Goal: Transaction & Acquisition: Subscribe to service/newsletter

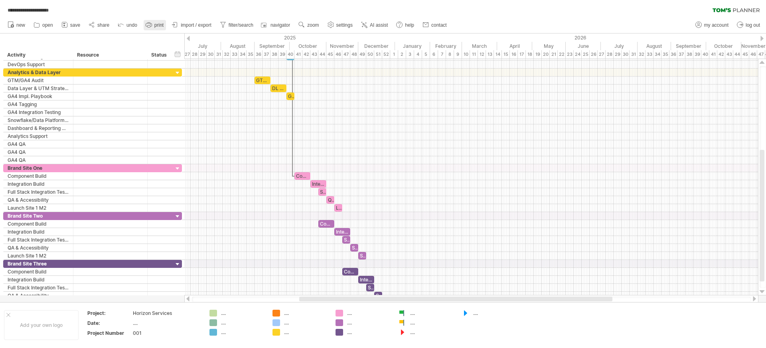
click at [153, 24] on link "print" at bounding box center [155, 25] width 22 height 10
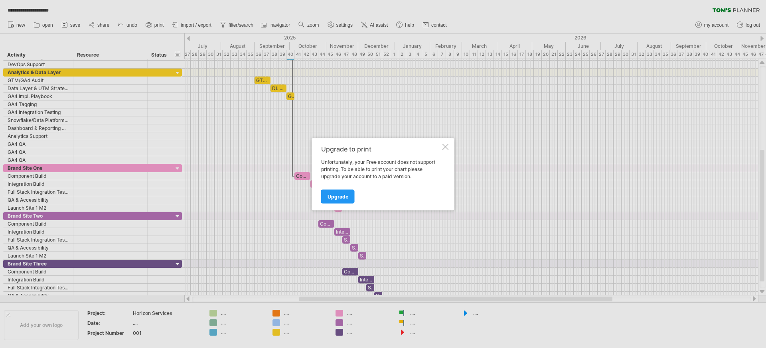
click at [446, 146] on div at bounding box center [446, 147] width 6 height 6
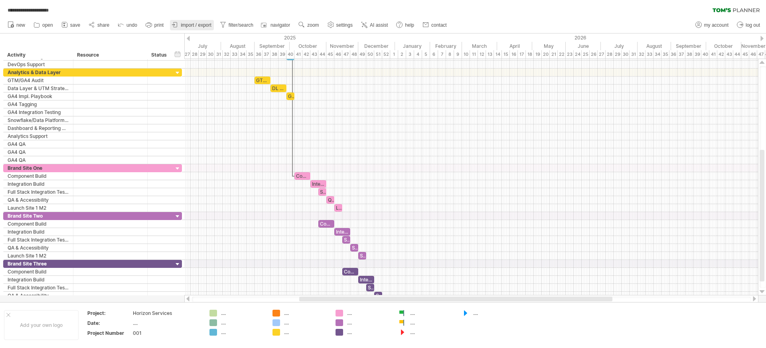
click at [194, 24] on span "import / export" at bounding box center [196, 25] width 31 height 6
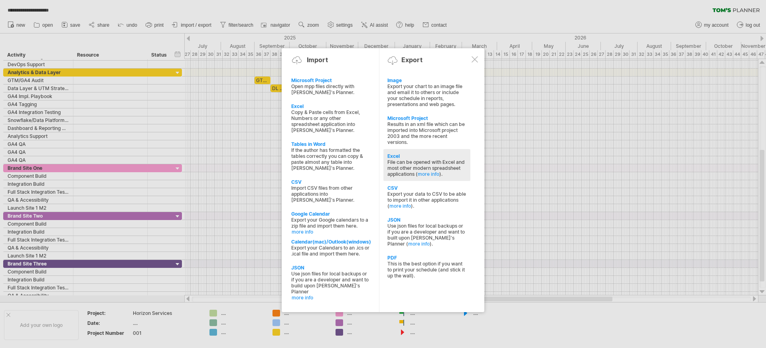
click at [402, 161] on div "File can be opened with Excel and most other modern spreadsheet applications ( …" at bounding box center [427, 168] width 79 height 18
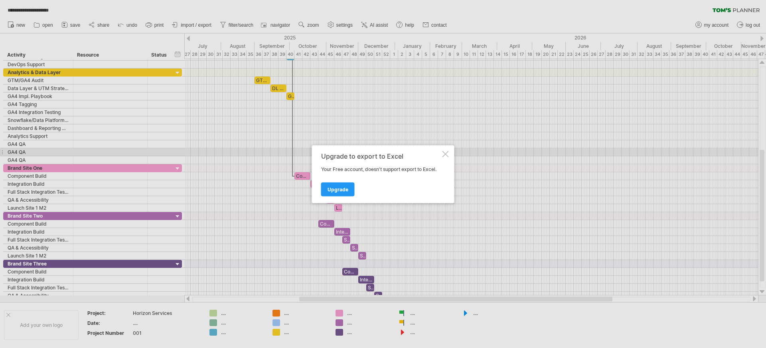
click at [447, 155] on div at bounding box center [446, 154] width 6 height 6
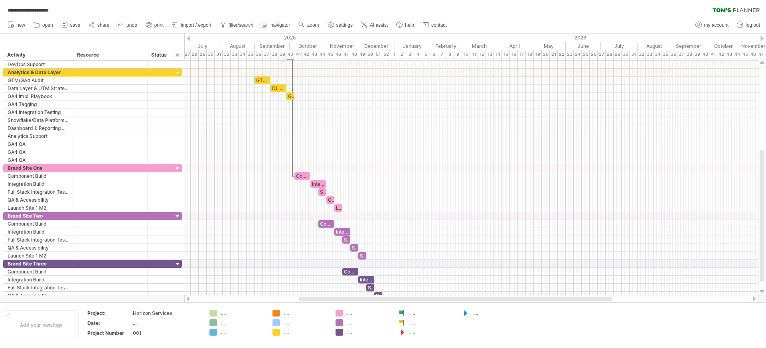
drag, startPoint x: 188, startPoint y: 24, endPoint x: 194, endPoint y: 34, distance: 12.0
click at [188, 24] on span "import / export" at bounding box center [196, 25] width 31 height 6
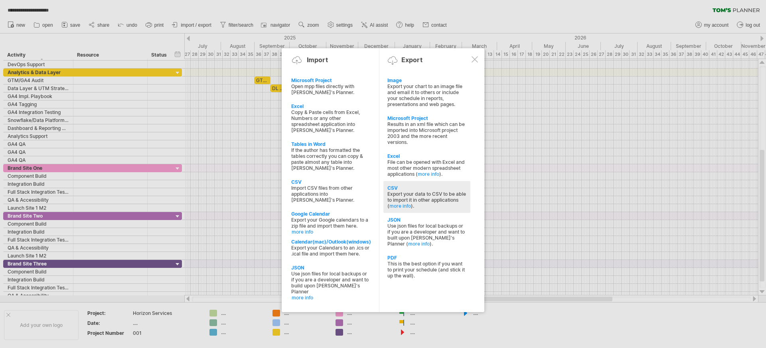
click at [401, 193] on div "Export your data to CSV to be able to import it in other applications ( more in…" at bounding box center [427, 200] width 79 height 18
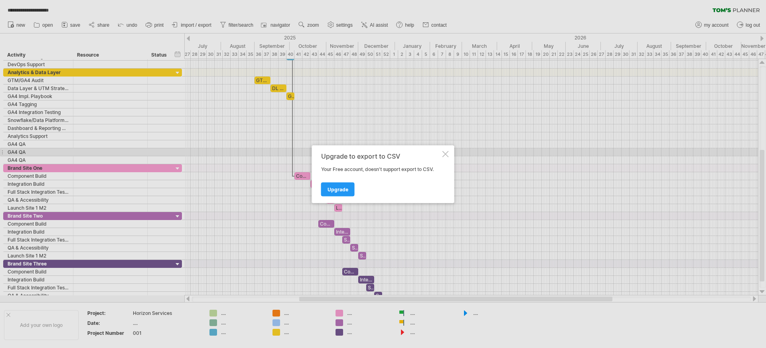
drag, startPoint x: 444, startPoint y: 153, endPoint x: 271, endPoint y: 99, distance: 180.8
click at [439, 151] on div "Upgrade to export to CSV Your Free account, doesn't support export to CSV. Upgr…" at bounding box center [383, 174] width 142 height 58
click at [445, 152] on div at bounding box center [446, 154] width 6 height 6
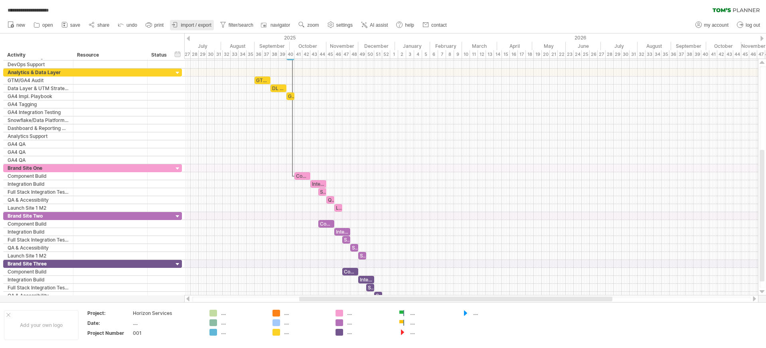
click at [201, 26] on span "import / export" at bounding box center [196, 25] width 31 height 6
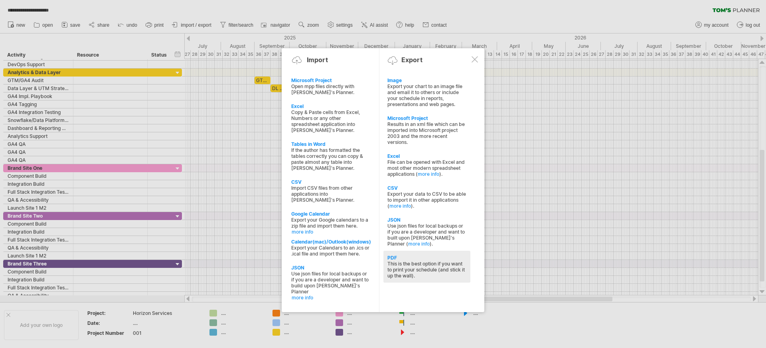
click at [398, 260] on div "PDF" at bounding box center [427, 258] width 79 height 6
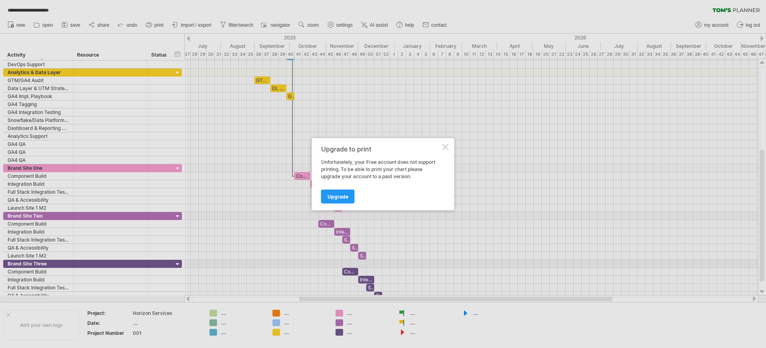
click at [446, 144] on div at bounding box center [446, 147] width 6 height 6
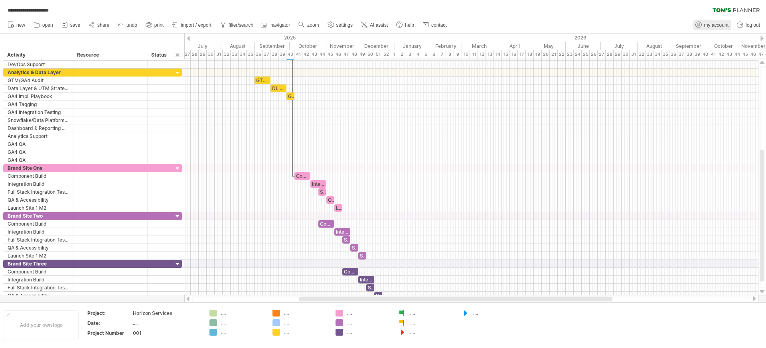
click at [719, 25] on span "my account" at bounding box center [716, 25] width 24 height 6
type input "**********"
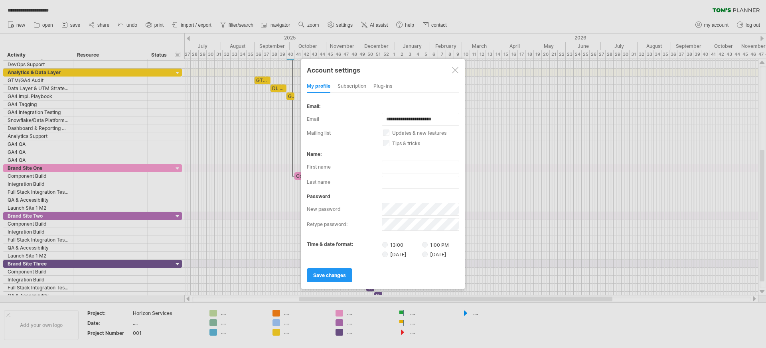
click at [354, 84] on div "subscription" at bounding box center [352, 86] width 29 height 13
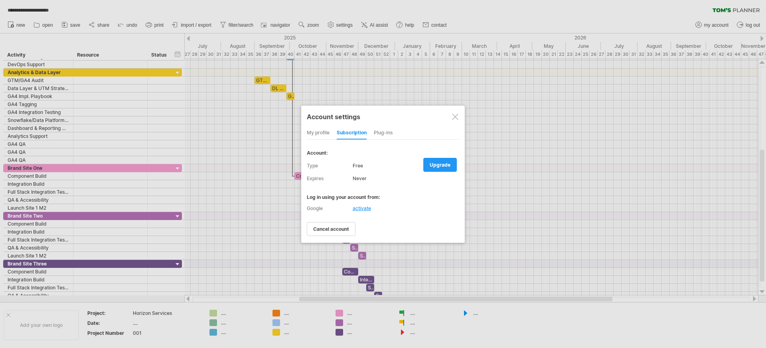
click at [446, 171] on link "upgrade" at bounding box center [440, 165] width 34 height 14
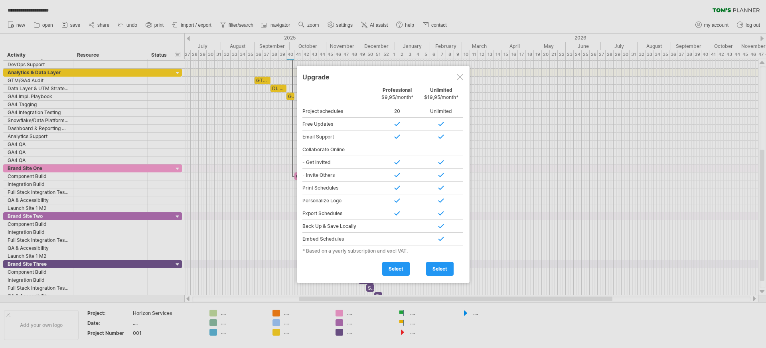
click at [463, 75] on div at bounding box center [460, 77] width 6 height 6
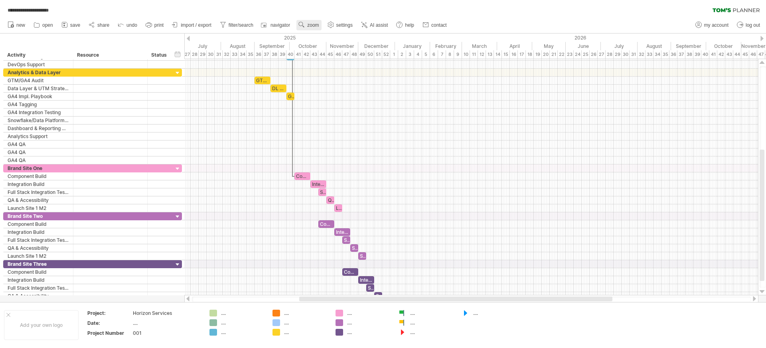
click at [313, 23] on span "zoom" at bounding box center [313, 25] width 12 height 6
click at [328, 54] on div "Day" at bounding box center [339, 59] width 44 height 13
click at [356, 77] on div "Compact" at bounding box center [354, 77] width 44 height 13
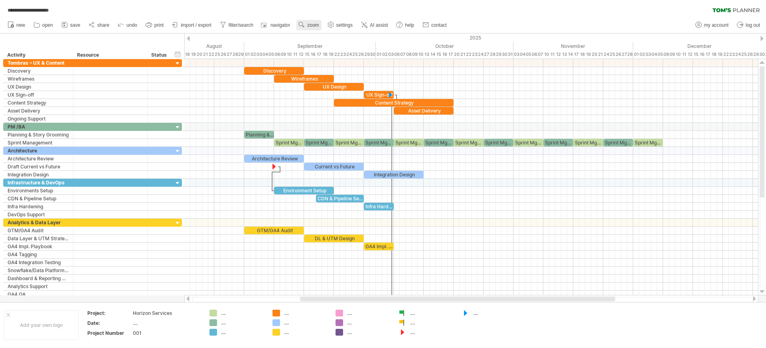
click at [308, 21] on link "zoom" at bounding box center [309, 25] width 25 height 10
click at [344, 55] on div "Day" at bounding box center [334, 57] width 44 height 13
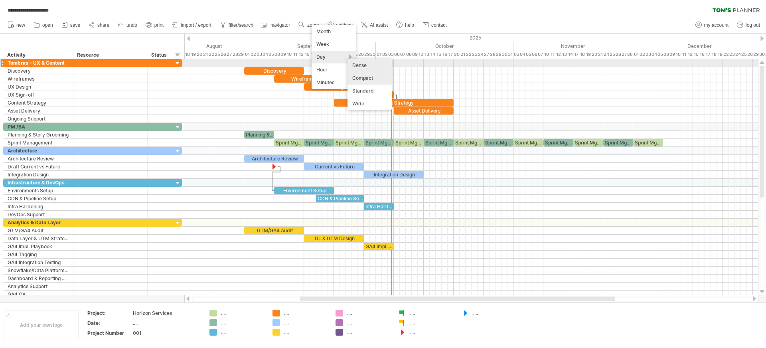
click at [363, 63] on div "Dense" at bounding box center [370, 65] width 44 height 13
